Goal: Information Seeking & Learning: Learn about a topic

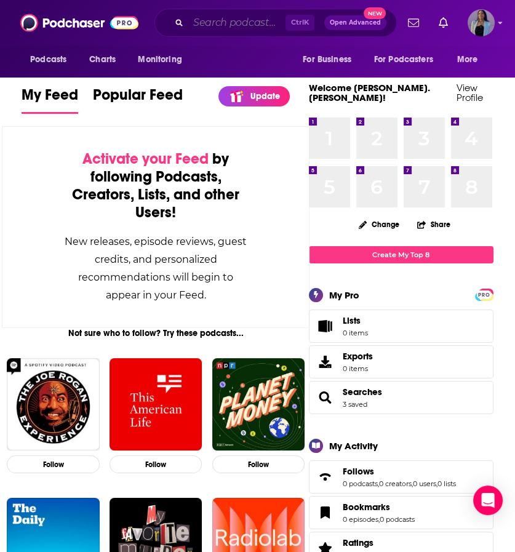
click at [214, 19] on input "Search podcasts, credits, & more..." at bounding box center [236, 23] width 97 height 20
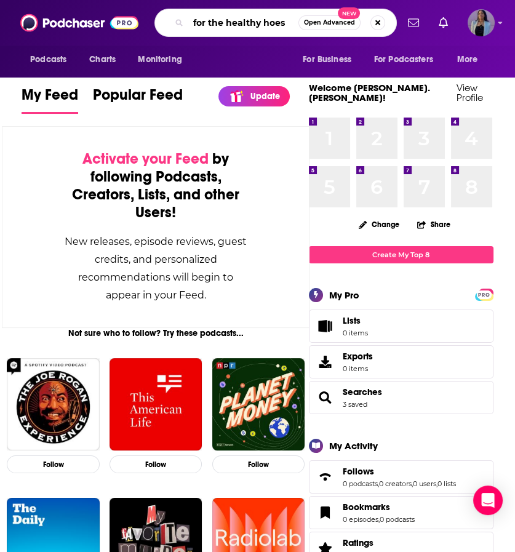
type input "for the healthy hoes"
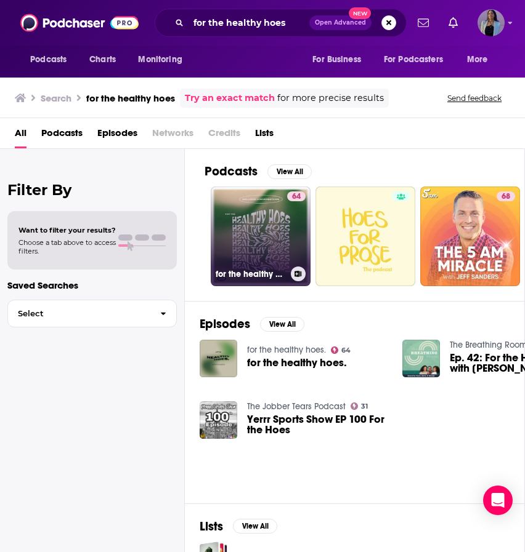
click at [265, 238] on link "64 for the healthy hoes." at bounding box center [261, 237] width 100 height 100
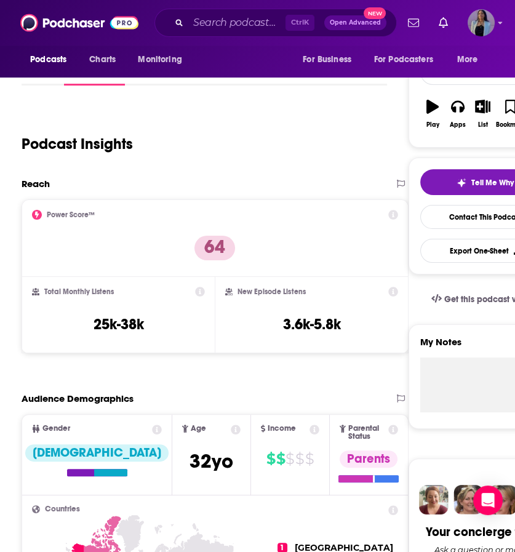
scroll to position [181, 0]
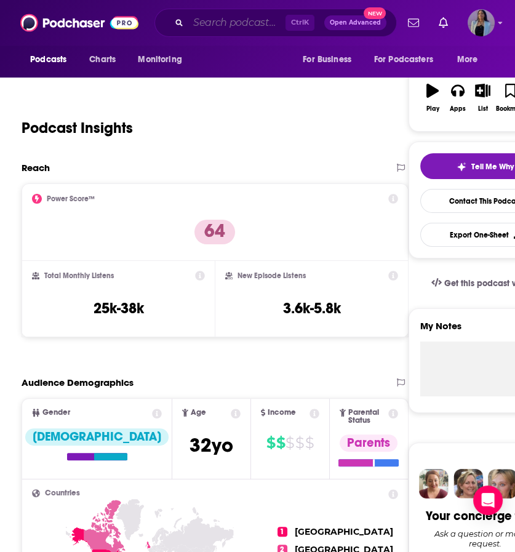
click at [234, 22] on input "Search podcasts, credits, & more..." at bounding box center [236, 23] width 97 height 20
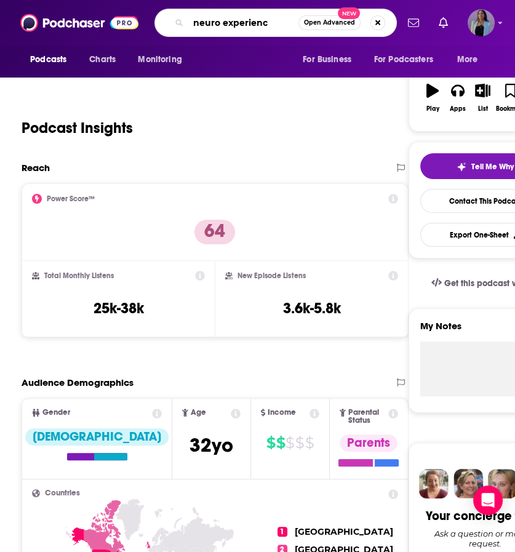
type input "neuro experience"
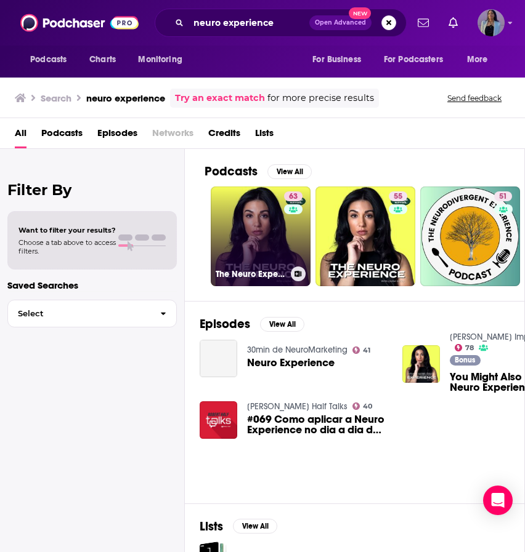
click at [247, 233] on link "63 The Neuro Experience" at bounding box center [261, 237] width 100 height 100
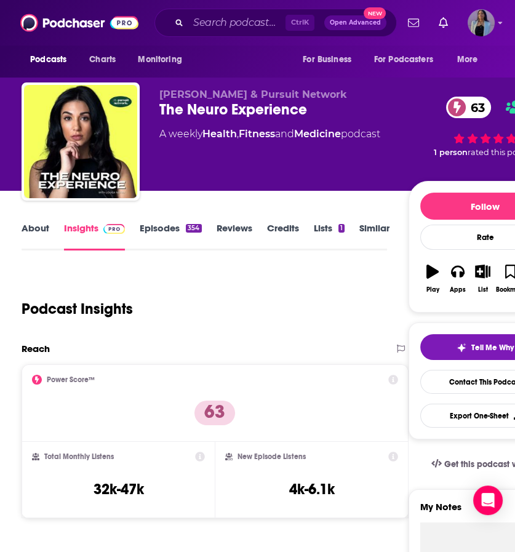
scroll to position [246, 0]
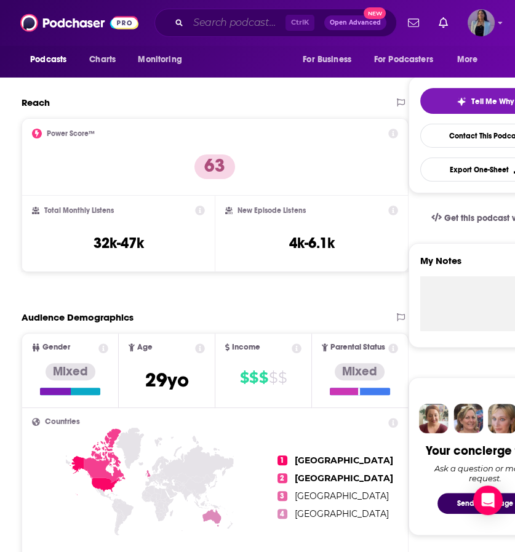
click at [249, 30] on input "Search podcasts, credits, & more..." at bounding box center [236, 23] width 97 height 20
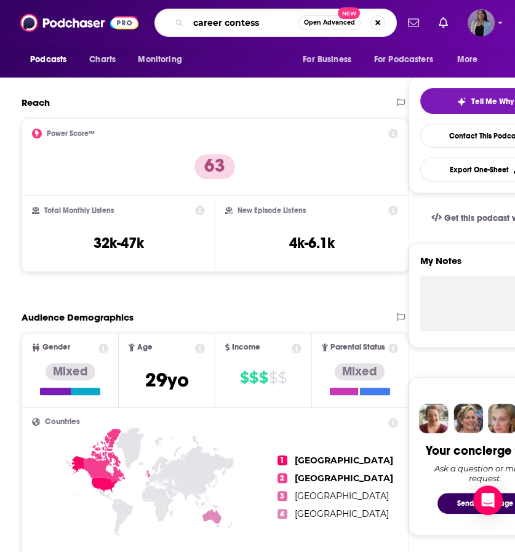
type input "career contessa"
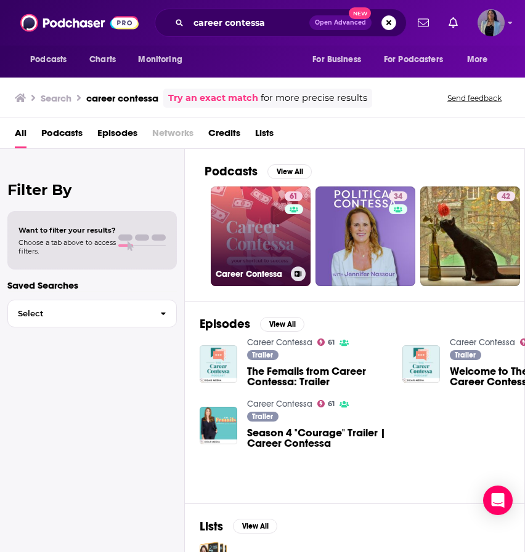
click at [267, 216] on link "61 Career Contessa" at bounding box center [261, 237] width 100 height 100
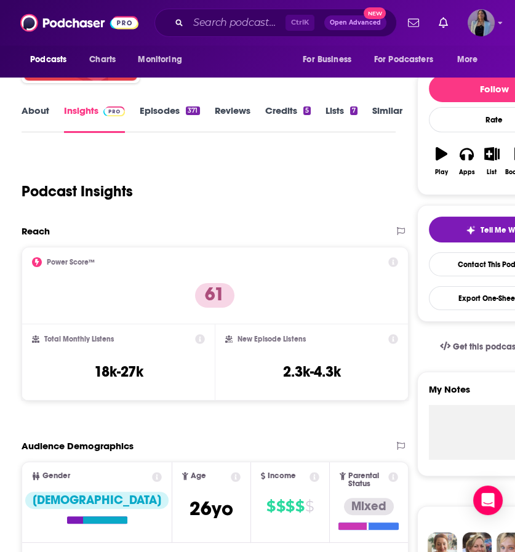
scroll to position [234, 0]
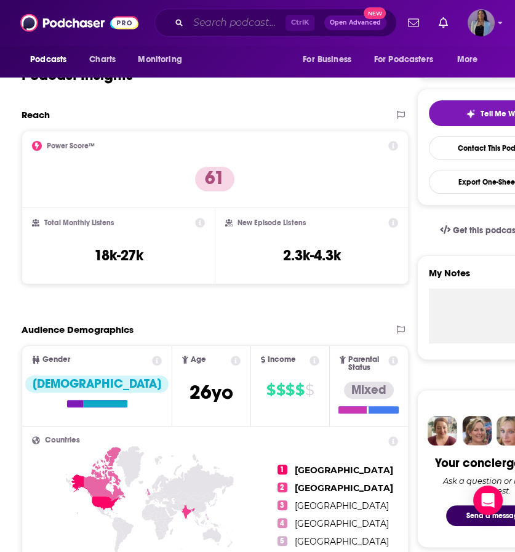
click at [227, 20] on input "Search podcasts, credits, & more..." at bounding box center [236, 23] width 97 height 20
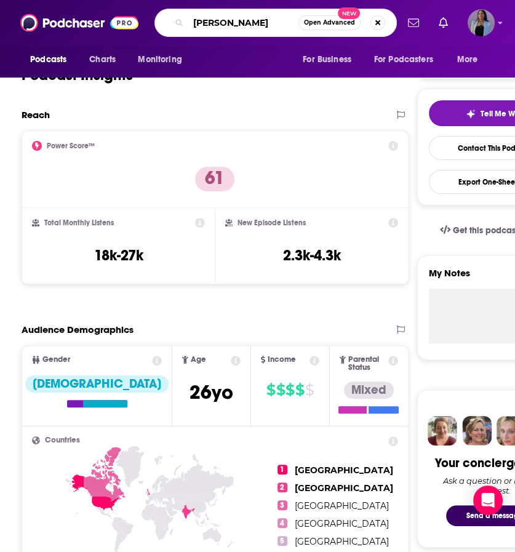
type input "[PERSON_NAME]"
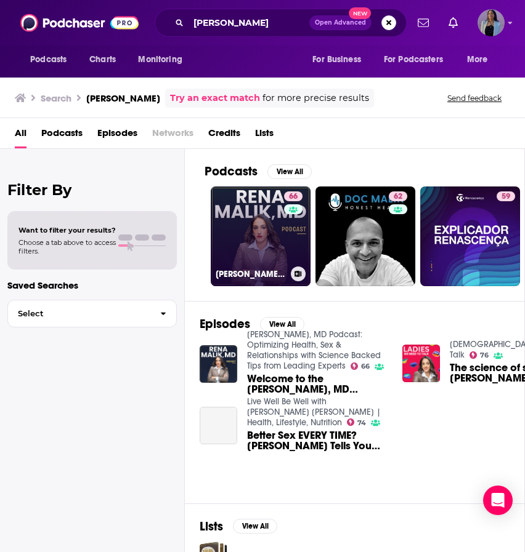
click at [249, 229] on link "66 [PERSON_NAME], MD Podcast: Optimizing Health, Sex & Relationships with Scien…" at bounding box center [261, 237] width 100 height 100
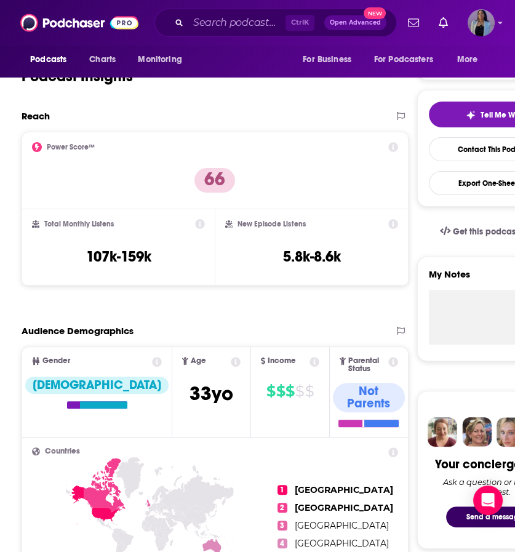
scroll to position [231, 0]
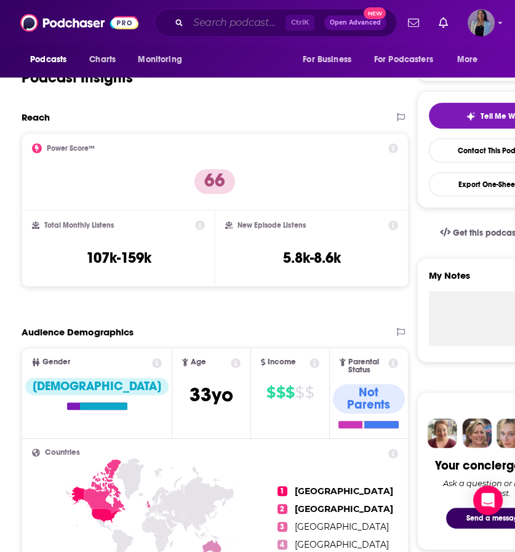
click at [234, 20] on input "Search podcasts, credits, & more..." at bounding box center [236, 23] width 97 height 20
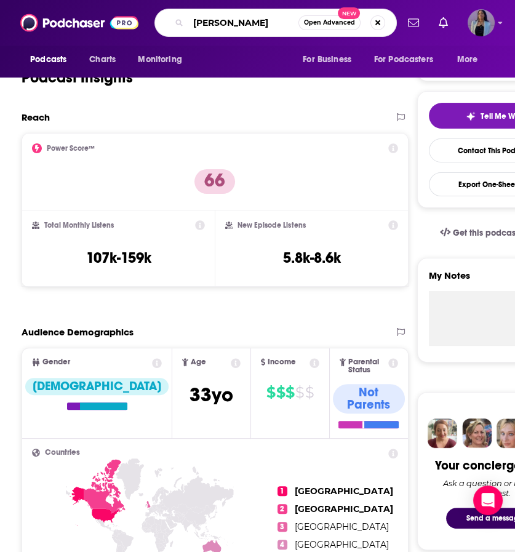
type input "[PERSON_NAME]"
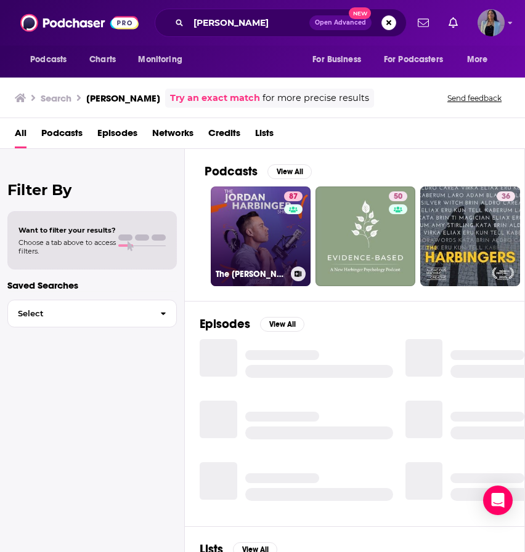
click at [278, 223] on link "87 The [PERSON_NAME] Show" at bounding box center [261, 237] width 100 height 100
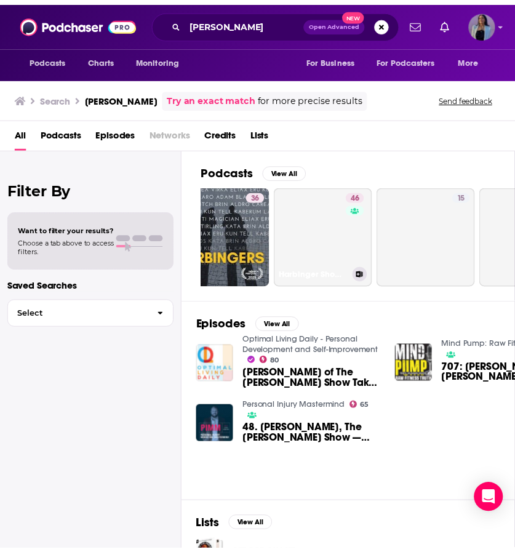
scroll to position [0, 246]
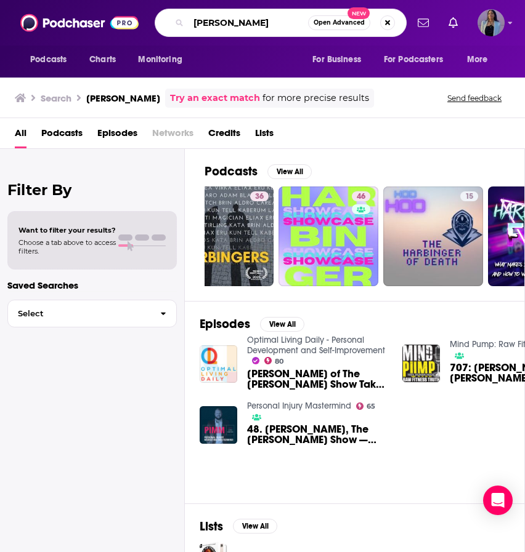
click at [291, 13] on input "[PERSON_NAME]" at bounding box center [247, 23] width 119 height 20
drag, startPoint x: 288, startPoint y: 20, endPoint x: 80, endPoint y: -14, distance: 210.7
click at [80, 0] on html "Podcasts Charts Monitoring [PERSON_NAME] Open Advanced New For Business For Pod…" at bounding box center [262, 276] width 525 height 552
type input "[PERSON_NAME]"
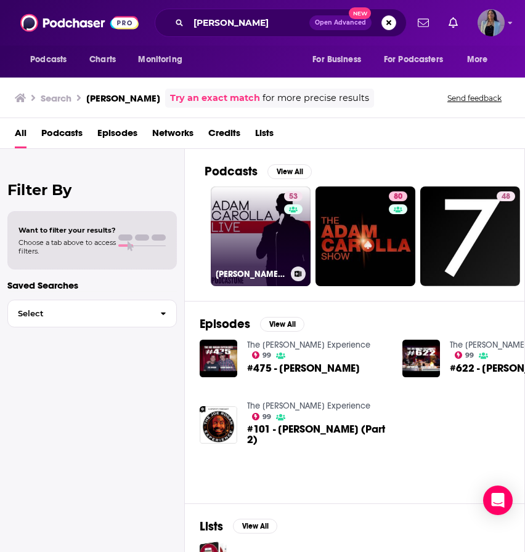
click at [273, 230] on link "53 [PERSON_NAME] Live" at bounding box center [261, 237] width 100 height 100
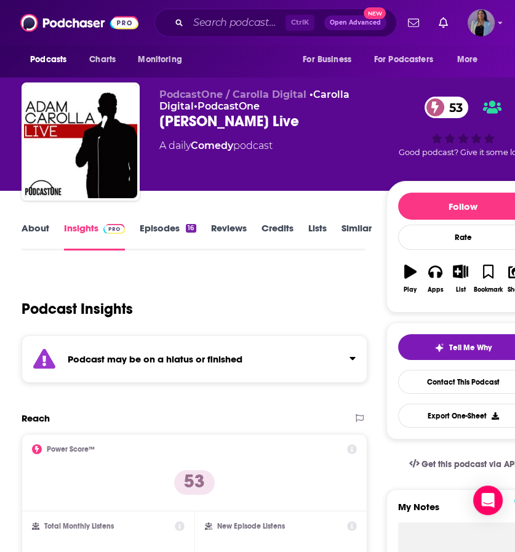
scroll to position [162, 0]
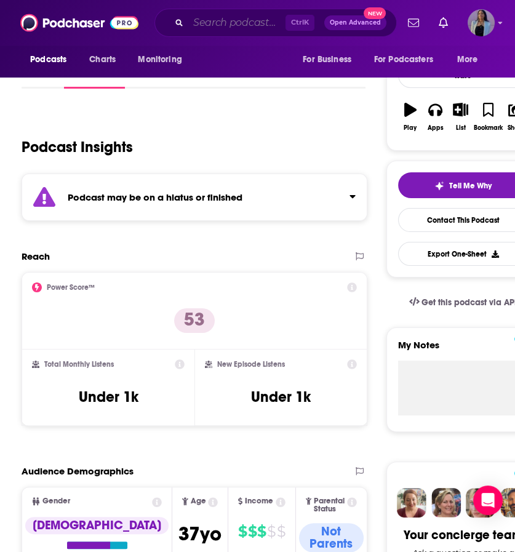
click at [209, 28] on input "Search podcasts, credits, & more..." at bounding box center [236, 23] width 97 height 20
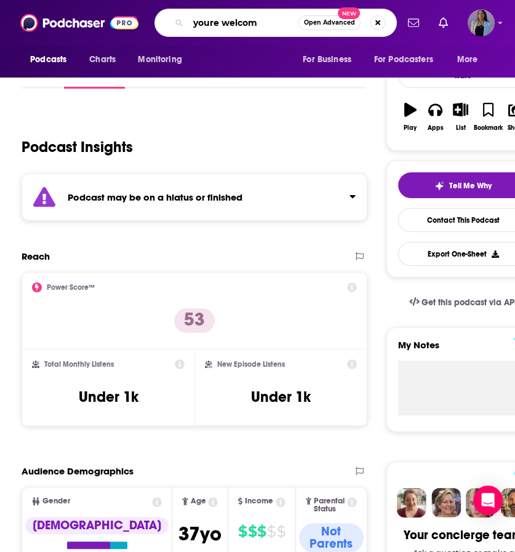
type input "youre welcome"
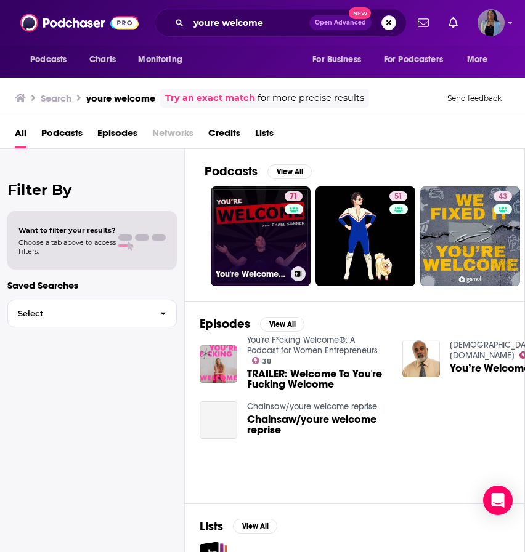
click at [262, 243] on link "71 You're Welcome! With [PERSON_NAME]" at bounding box center [261, 237] width 100 height 100
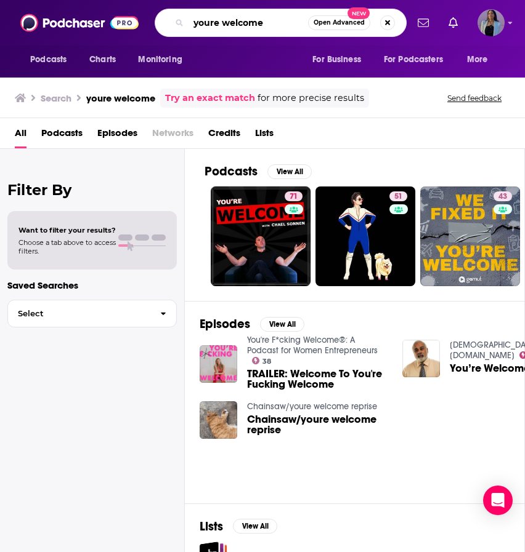
click at [283, 21] on input "youre welcome" at bounding box center [247, 23] width 119 height 20
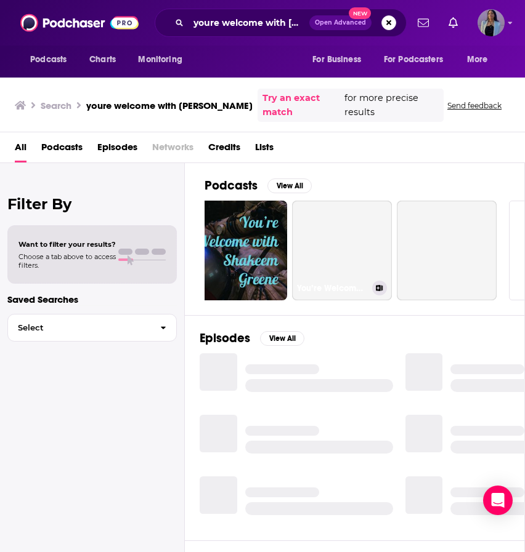
scroll to position [0, 548]
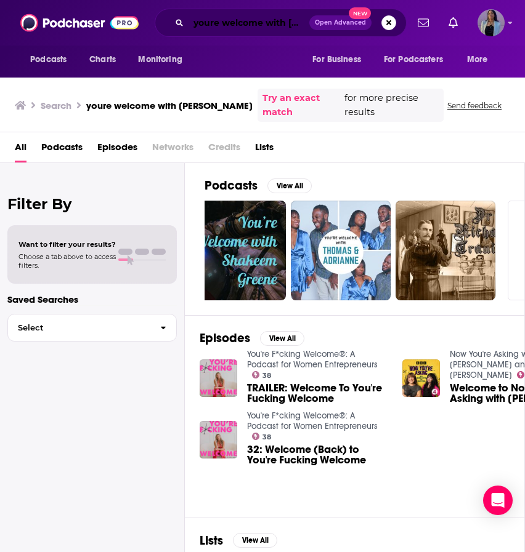
click at [224, 26] on input "youre welcome with [PERSON_NAME]" at bounding box center [248, 23] width 121 height 20
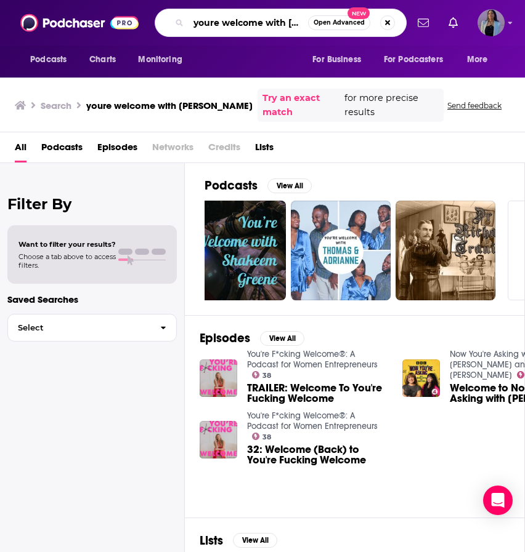
scroll to position [0, 21]
drag, startPoint x: 195, startPoint y: 22, endPoint x: 496, endPoint y: 14, distance: 301.2
click at [496, 14] on div "Podcasts Charts Monitoring youre welcome with [PERSON_NAME] Open Advanced New F…" at bounding box center [262, 23] width 525 height 46
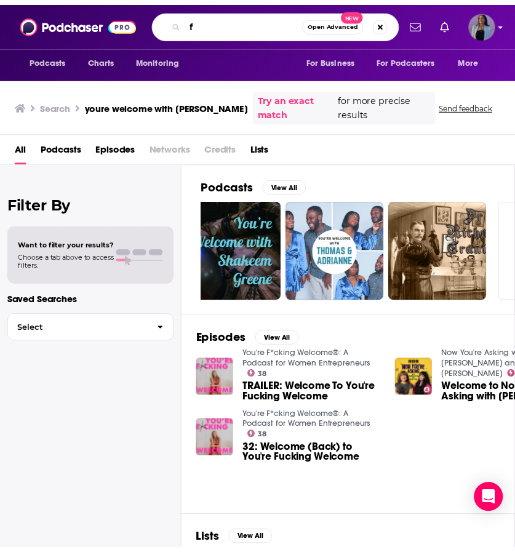
scroll to position [0, 0]
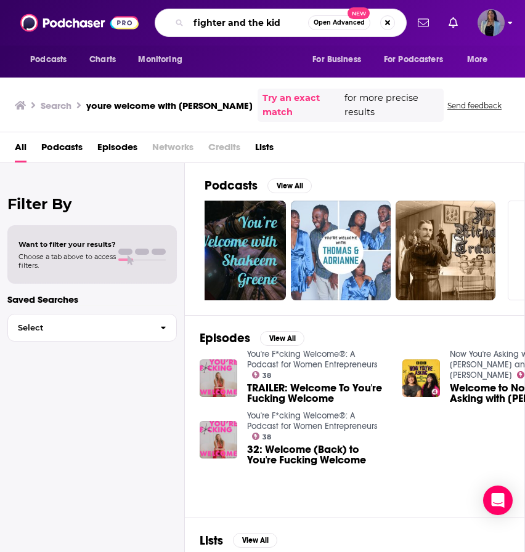
type input "fighter and the kid"
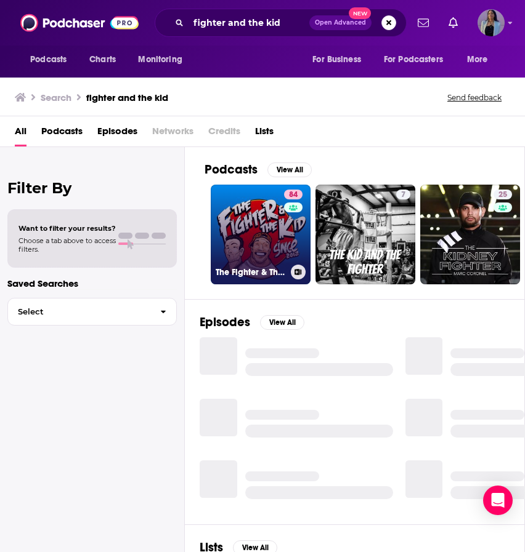
click at [251, 207] on link "84 The Fighter & The Kid" at bounding box center [261, 235] width 100 height 100
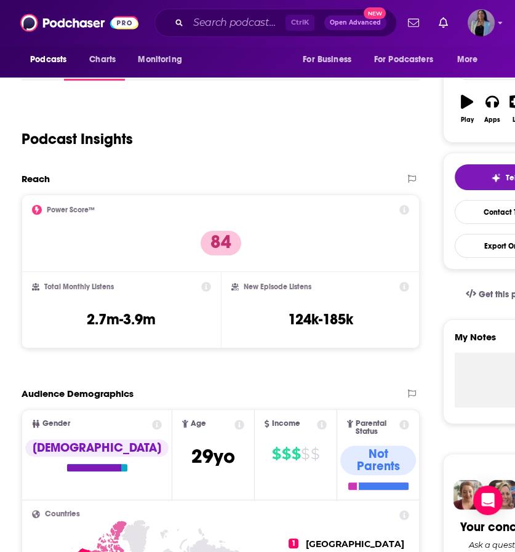
scroll to position [195, 0]
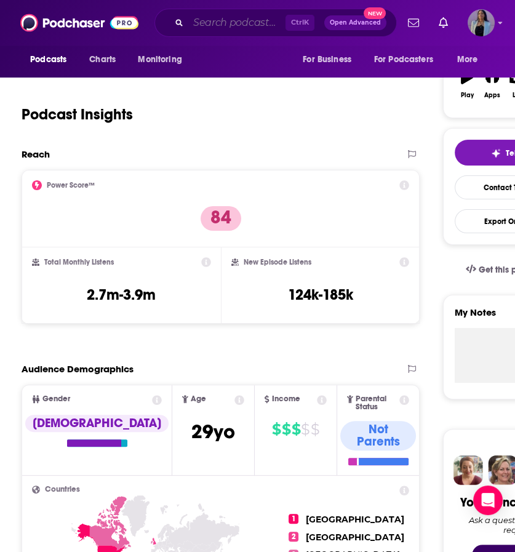
click at [210, 23] on input "Search podcasts, credits, & more..." at bounding box center [236, 23] width 97 height 20
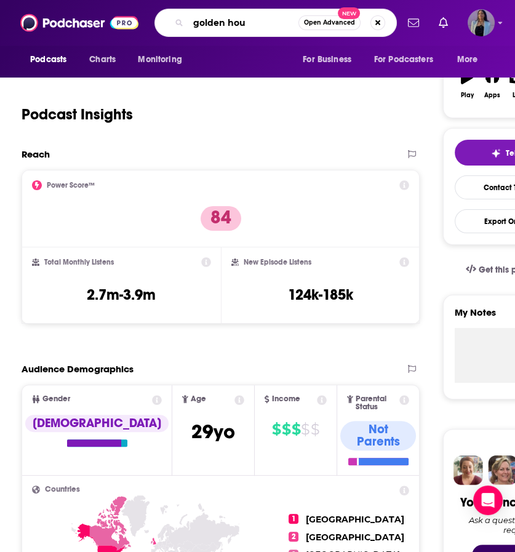
type input "golden hour"
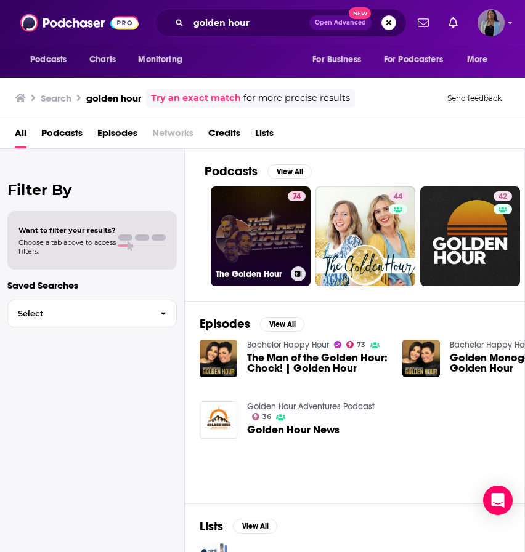
click at [263, 243] on link "74 The Golden Hour" at bounding box center [261, 237] width 100 height 100
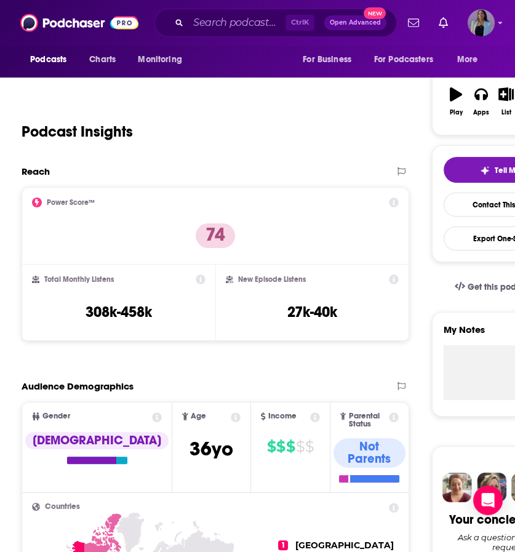
scroll to position [191, 0]
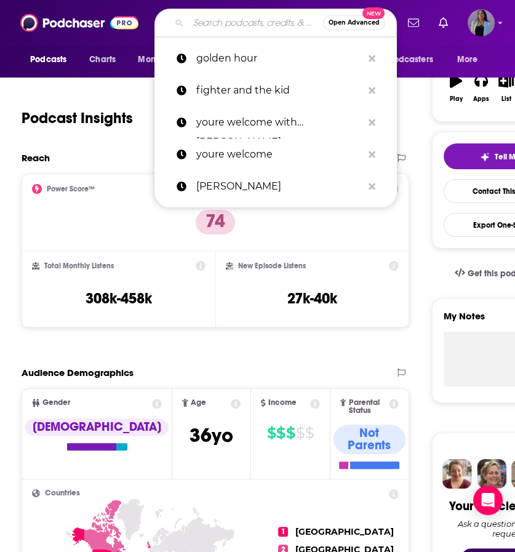
click at [247, 23] on input "Search podcasts, credits, & more..." at bounding box center [255, 23] width 135 height 20
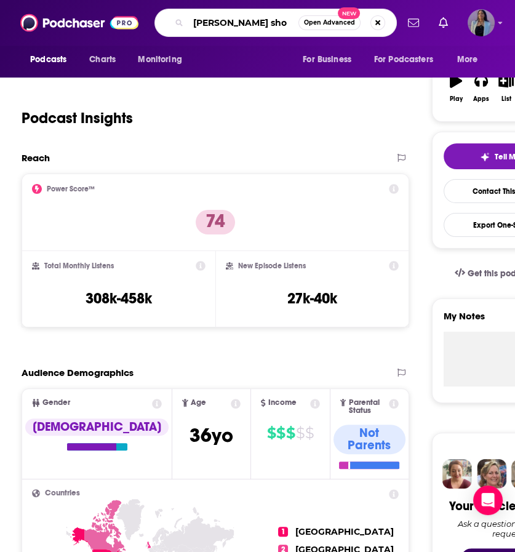
type input "[PERSON_NAME] show"
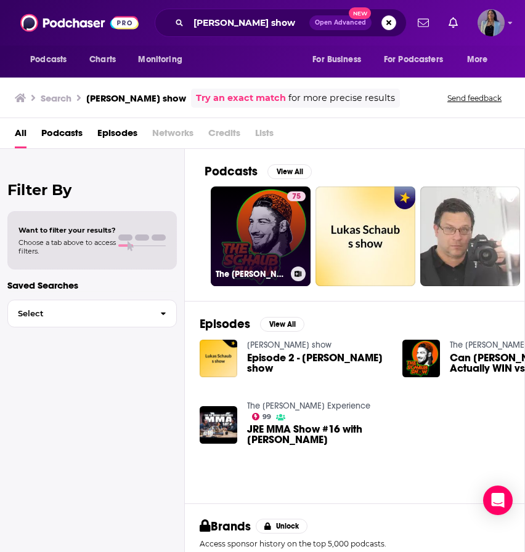
click at [248, 238] on link "75 The [PERSON_NAME] Show" at bounding box center [261, 237] width 100 height 100
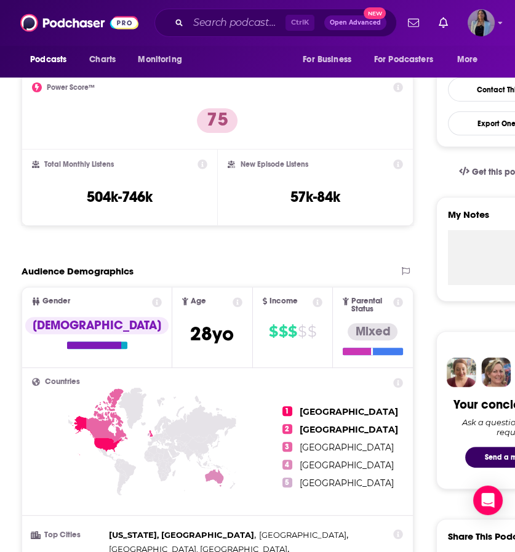
scroll to position [293, 0]
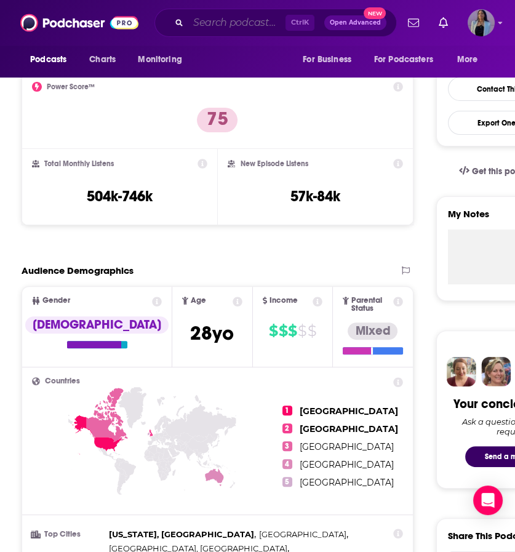
click at [216, 20] on input "Search podcasts, credits, & more..." at bounding box center [236, 23] width 97 height 20
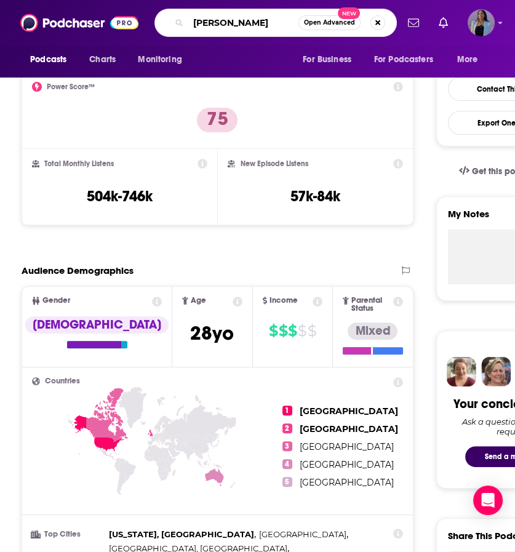
type input "[PERSON_NAME]"
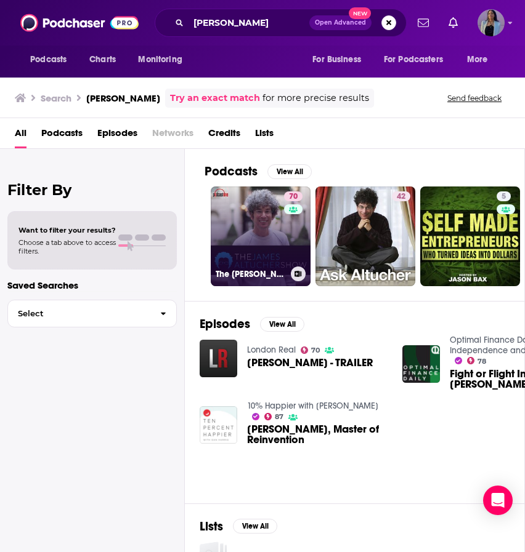
click at [267, 230] on link "70 The [PERSON_NAME] Show" at bounding box center [261, 237] width 100 height 100
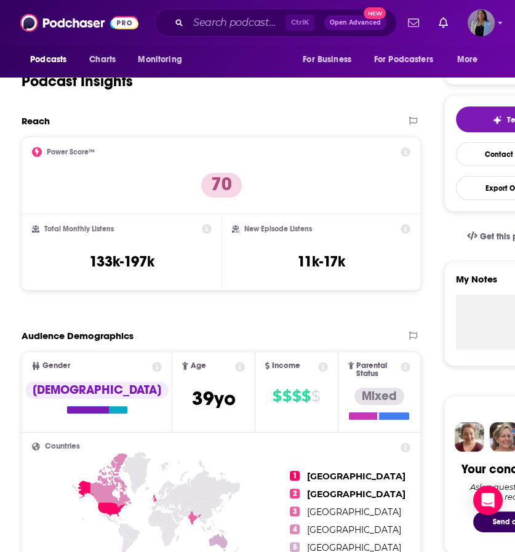
scroll to position [229, 0]
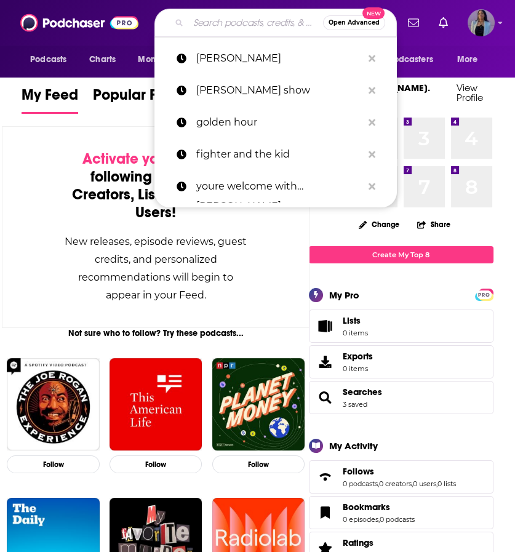
click at [225, 19] on input "Search podcasts, credits, & more..." at bounding box center [255, 23] width 135 height 20
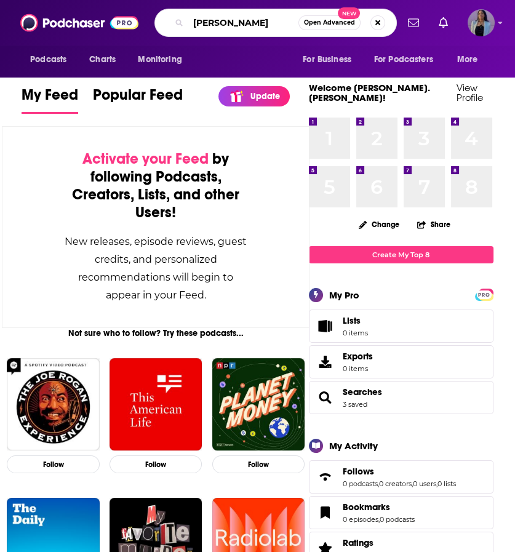
type input "[PERSON_NAME]"
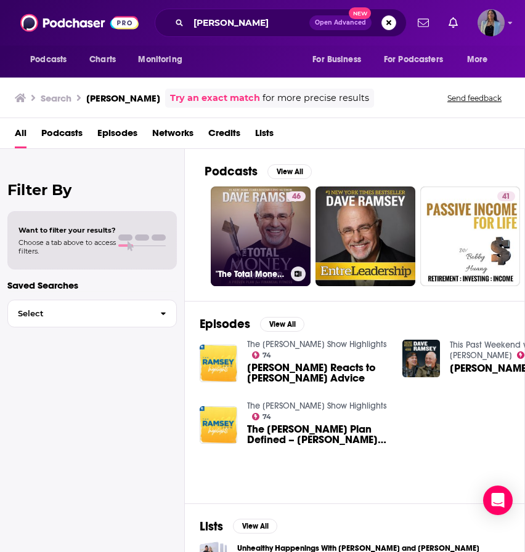
click at [231, 226] on link "46 "The Total Money Makeover" by [PERSON_NAME]" at bounding box center [261, 237] width 100 height 100
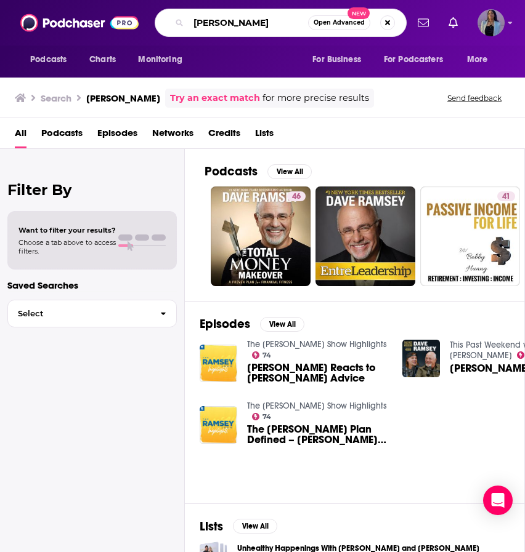
drag, startPoint x: 276, startPoint y: 24, endPoint x: 33, endPoint y: 52, distance: 245.4
click at [33, 52] on div "Podcasts Charts Monitoring dave ramsey Open Advanced New For Business For Podca…" at bounding box center [262, 39] width 525 height 78
type input "the ramsey show"
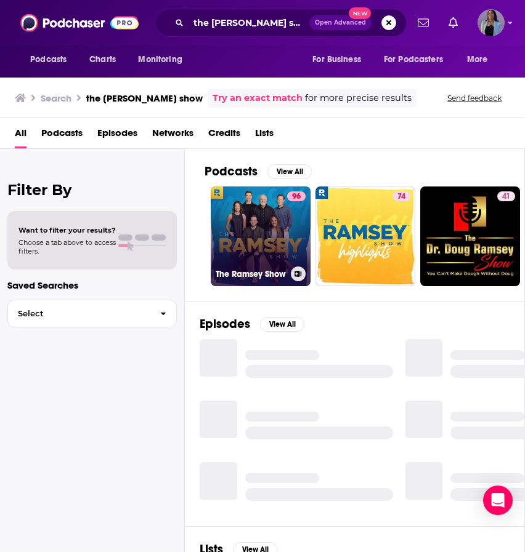
click at [271, 234] on link "96 The Ramsey Show" at bounding box center [261, 237] width 100 height 100
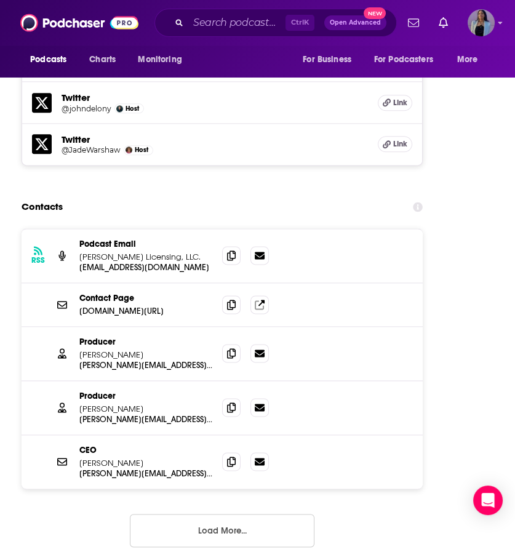
scroll to position [1555, 0]
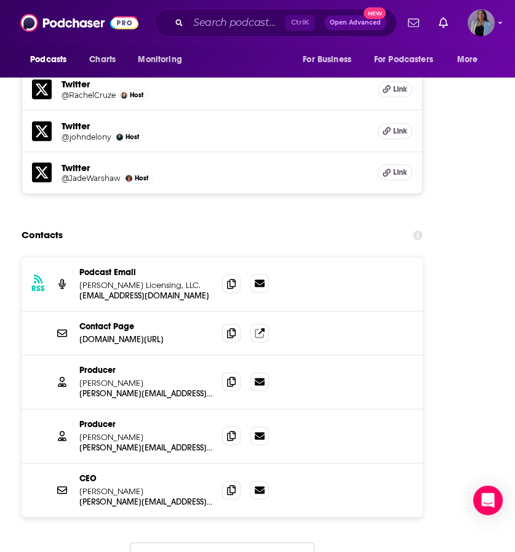
click at [255, 274] on link at bounding box center [260, 283] width 18 height 18
click at [228, 328] on icon at bounding box center [231, 333] width 9 height 10
click at [233, 376] on icon at bounding box center [231, 381] width 9 height 10
click at [232, 430] on icon at bounding box center [231, 435] width 9 height 10
click at [230, 485] on icon at bounding box center [231, 490] width 9 height 10
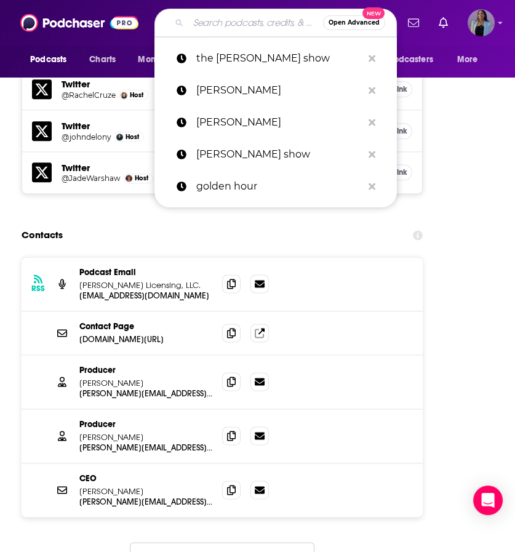
click at [236, 28] on input "Search podcasts, credits, & more..." at bounding box center [255, 23] width 135 height 20
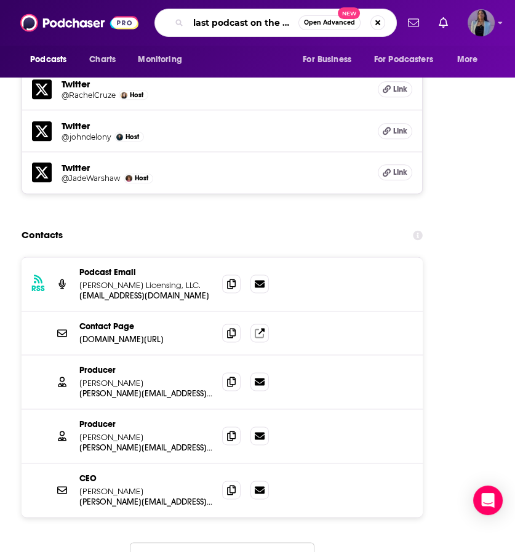
scroll to position [0, 0]
type input "last podcast on the left"
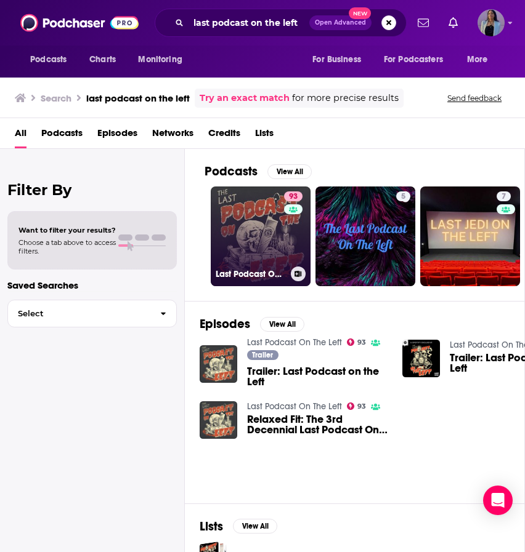
click at [257, 214] on link "93 Last Podcast On The Left" at bounding box center [261, 237] width 100 height 100
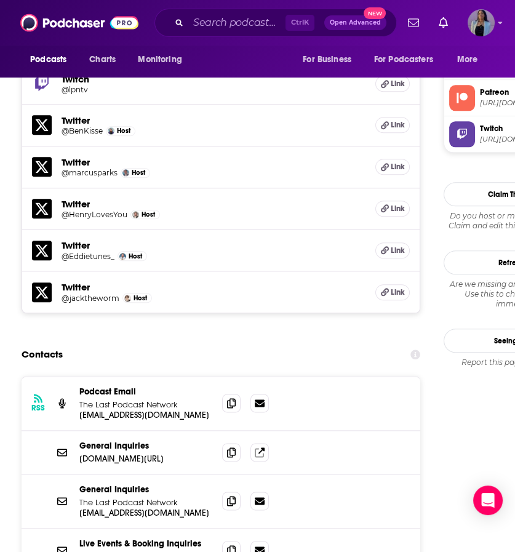
scroll to position [1356, 0]
